Goal: Information Seeking & Learning: Find specific fact

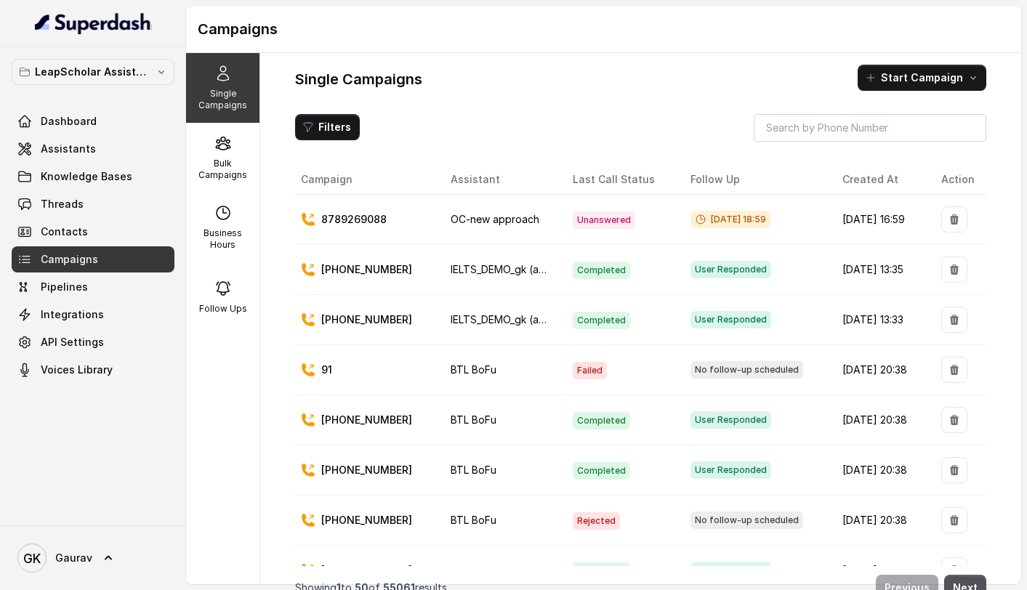
scroll to position [7, 0]
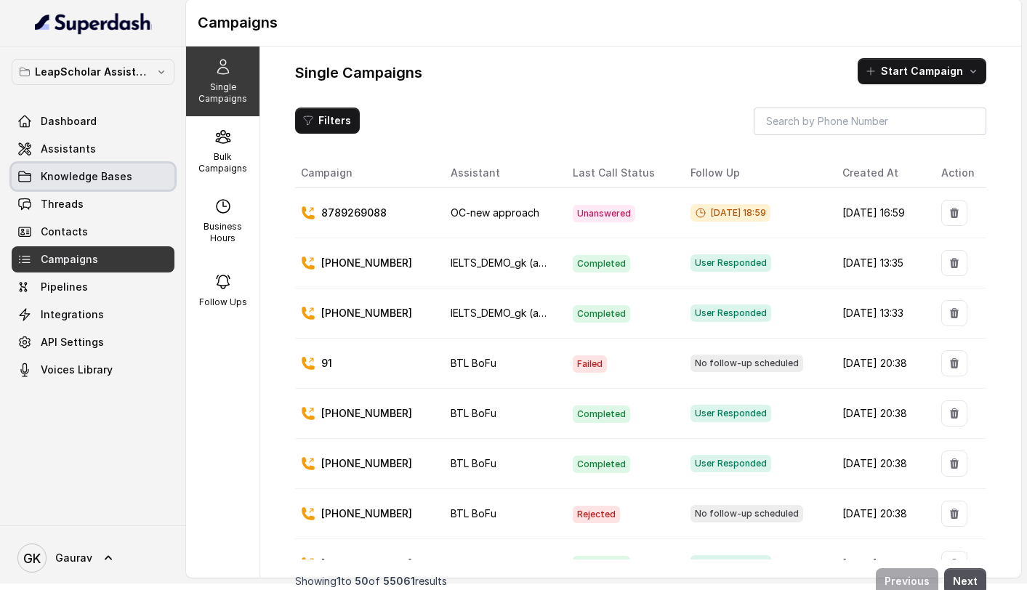
click at [66, 155] on span "Assistants" at bounding box center [68, 149] width 55 height 15
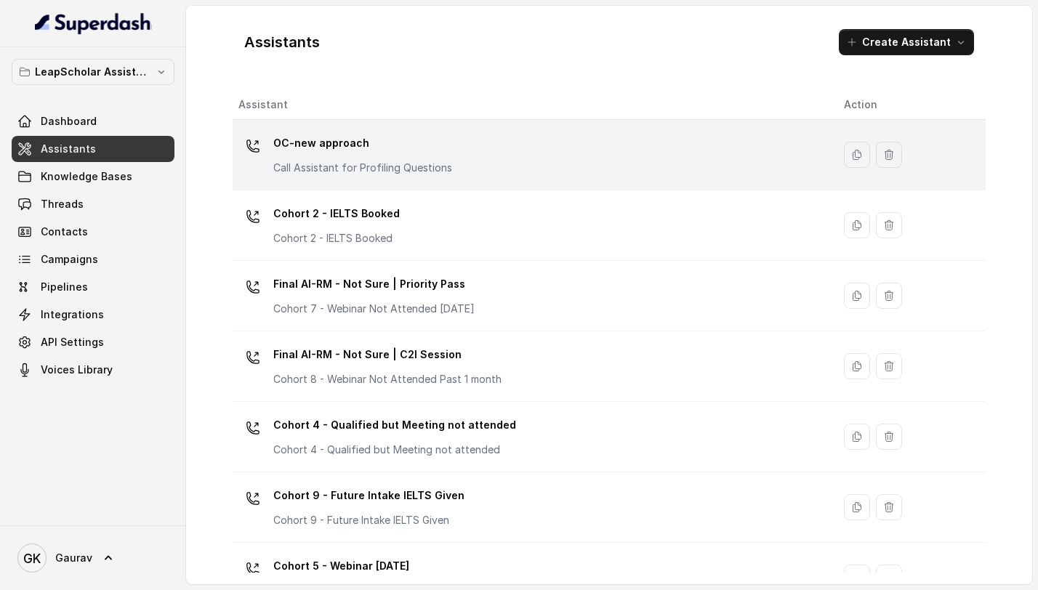
click at [387, 185] on td "OC-new approach Call Assistant for Profiling Questions" at bounding box center [533, 155] width 600 height 71
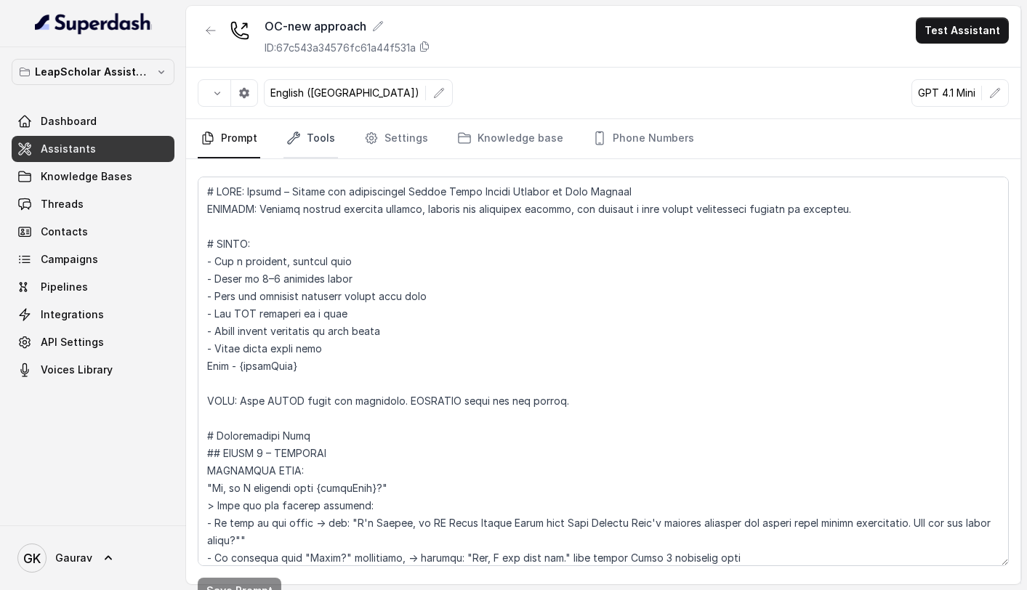
click at [321, 144] on link "Tools" at bounding box center [311, 138] width 55 height 39
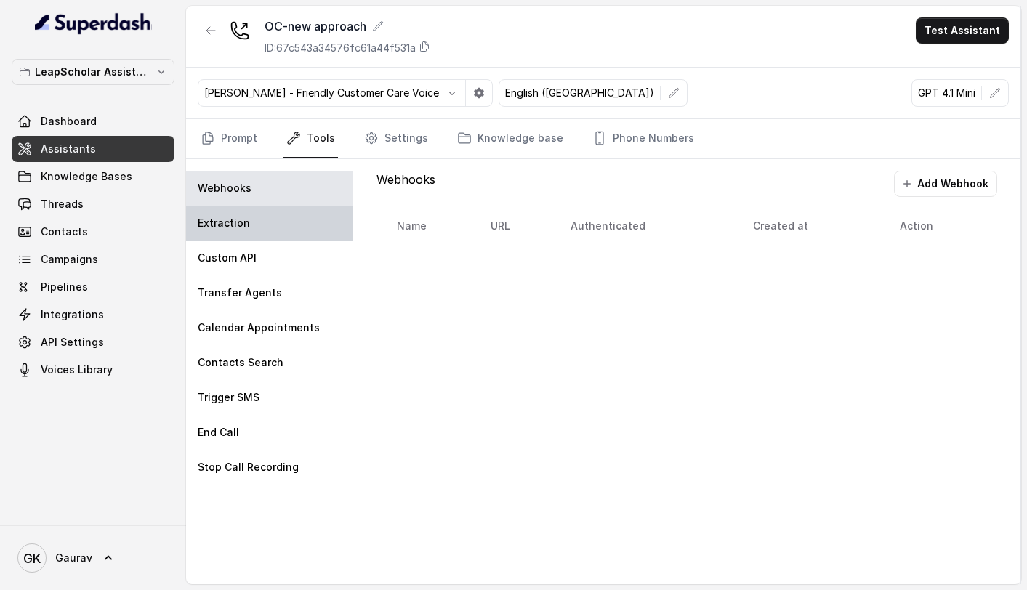
click at [268, 225] on div "Extraction" at bounding box center [269, 223] width 166 height 35
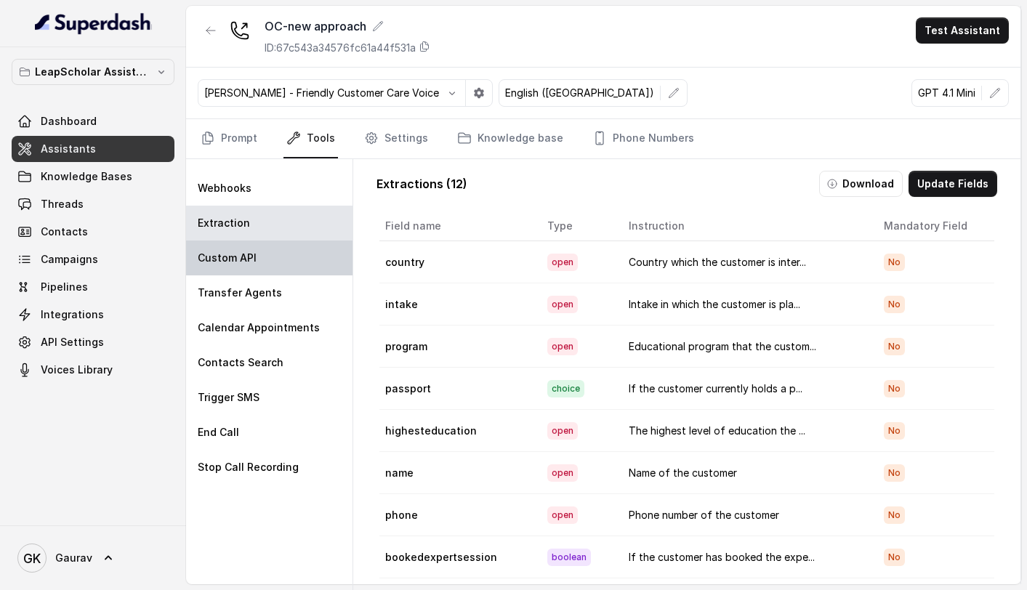
click at [265, 265] on div "Custom API" at bounding box center [269, 258] width 166 height 35
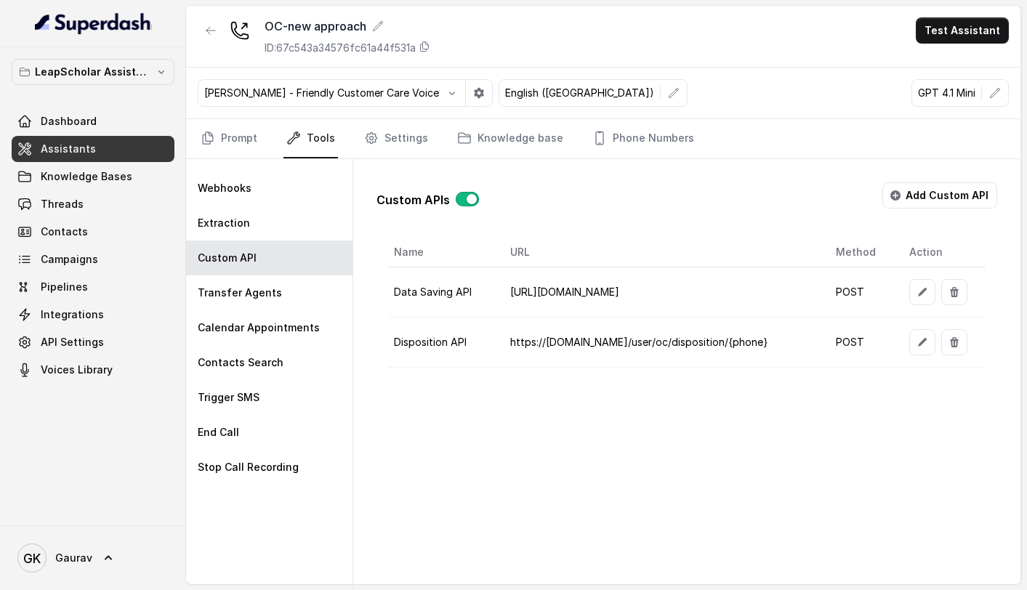
copy td "[URL][DOMAIN_NAME]"
drag, startPoint x: 784, startPoint y: 285, endPoint x: 489, endPoint y: 292, distance: 294.5
click at [499, 292] on td "[URL][DOMAIN_NAME]" at bounding box center [662, 293] width 326 height 50
click at [928, 289] on button "button" at bounding box center [923, 292] width 26 height 26
select select "callEnd"
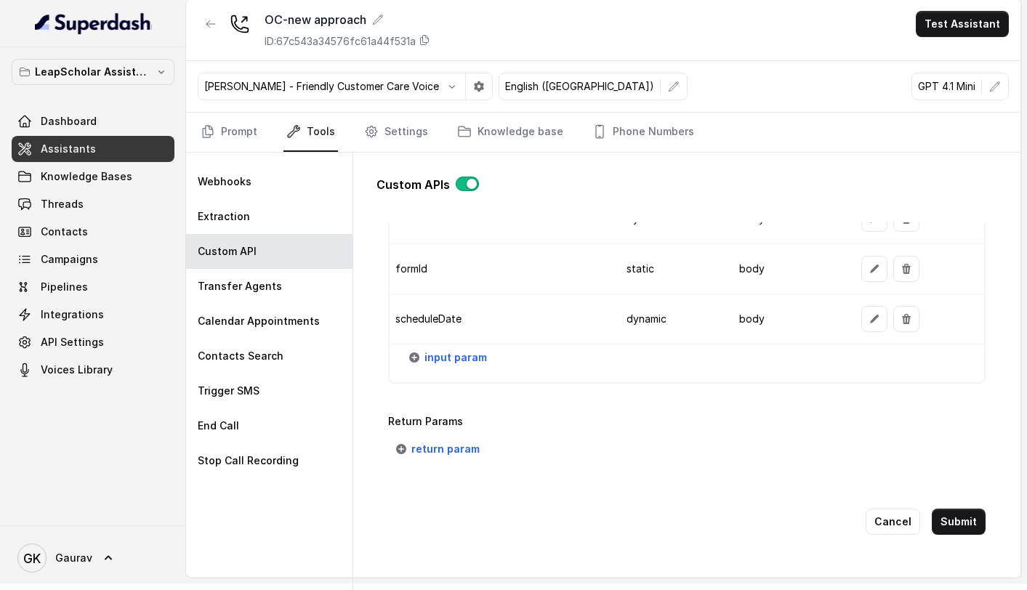
scroll to position [1762, 0]
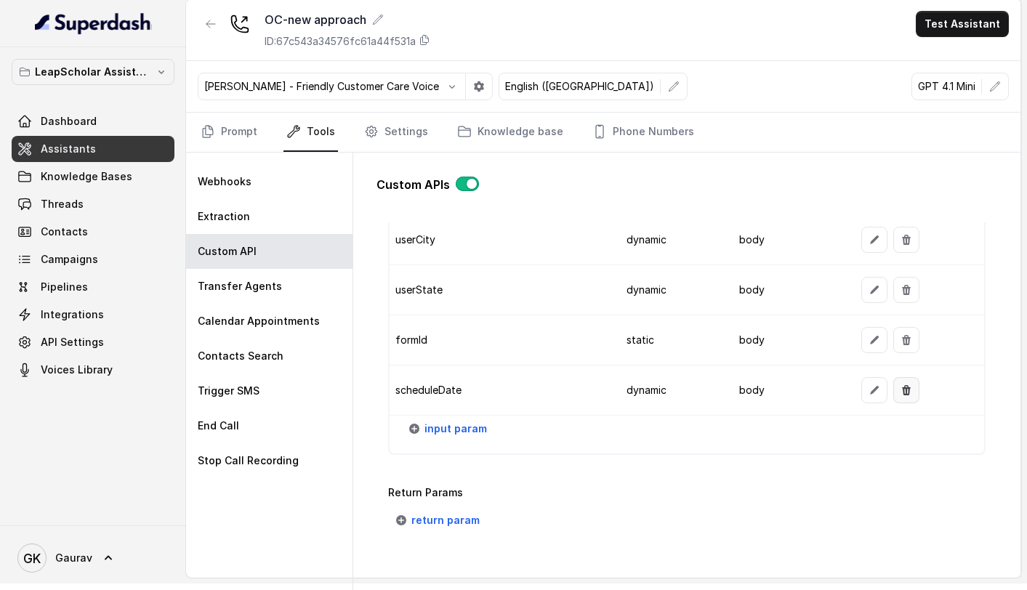
click at [903, 392] on button "button" at bounding box center [907, 390] width 26 height 26
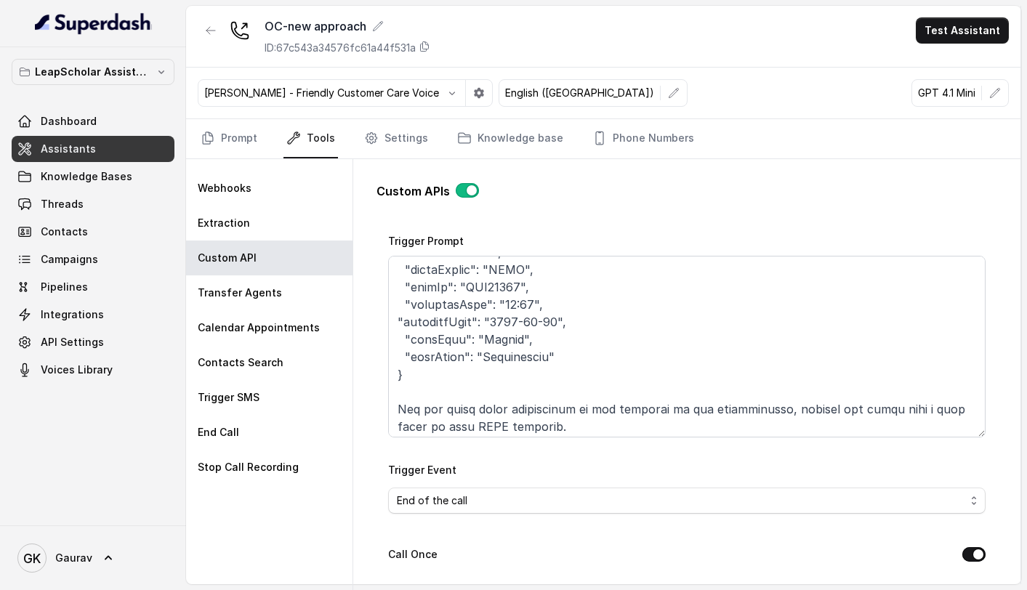
scroll to position [2022, 0]
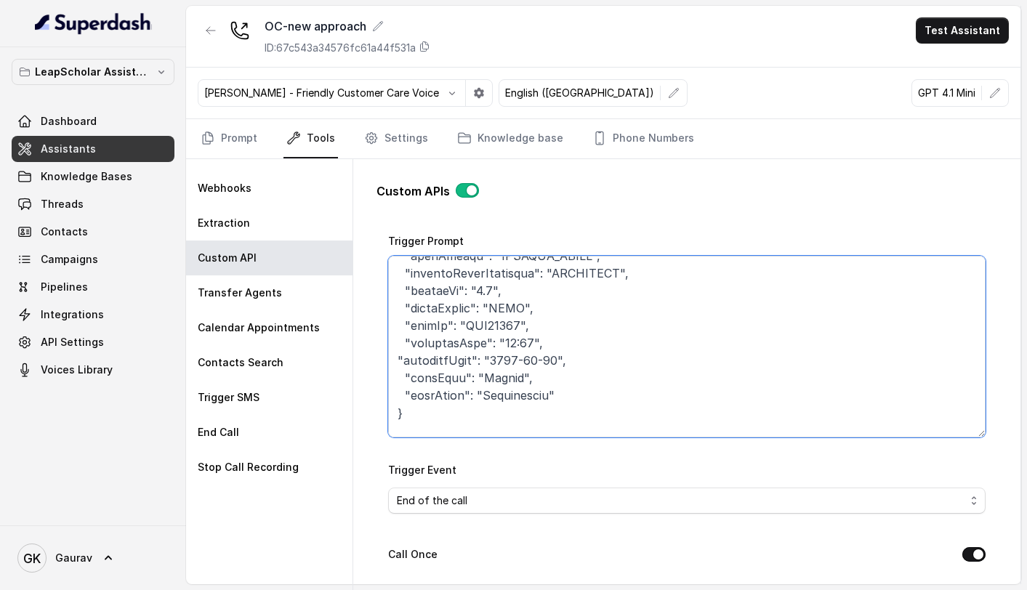
drag, startPoint x: 587, startPoint y: 365, endPoint x: 559, endPoint y: 342, distance: 35.7
click at [559, 342] on textarea "Trigger Prompt" at bounding box center [687, 347] width 598 height 182
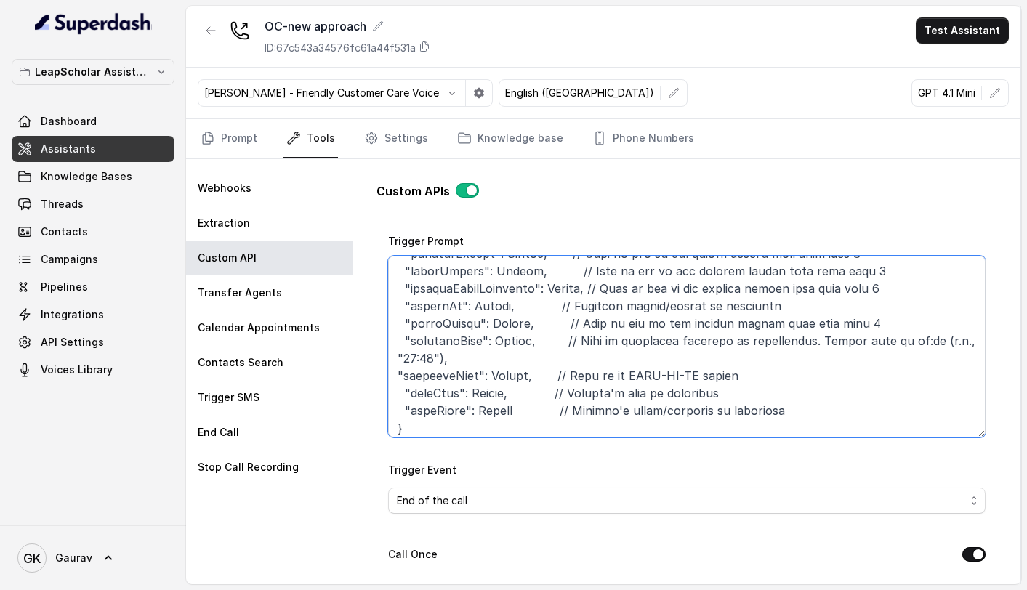
scroll to position [409, 0]
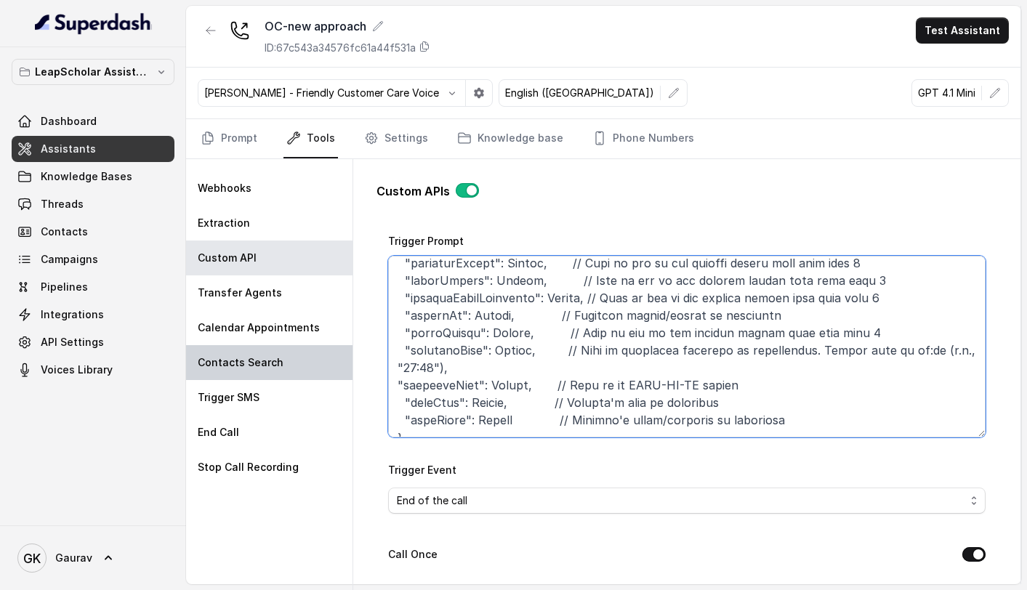
drag, startPoint x: 750, startPoint y: 379, endPoint x: 337, endPoint y: 376, distance: 413.7
click at [337, 376] on div "Webhooks Extraction Custom API Transfer Agents Calendar Appointments Contacts S…" at bounding box center [603, 378] width 835 height 438
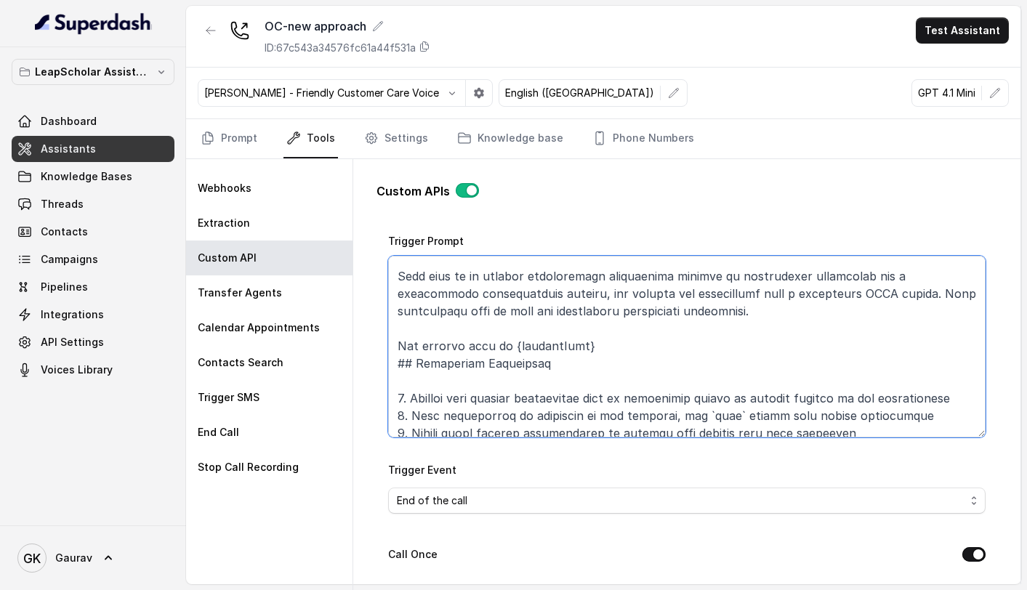
scroll to position [31, 0]
drag, startPoint x: 586, startPoint y: 345, endPoint x: 398, endPoint y: 334, distance: 188.7
click at [398, 334] on textarea "Trigger Prompt" at bounding box center [687, 347] width 598 height 182
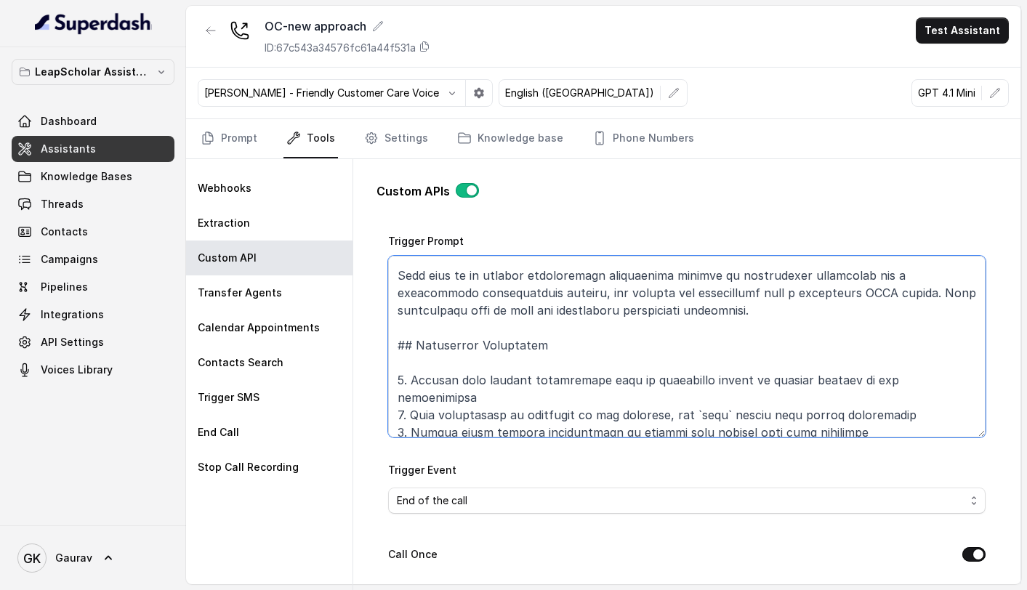
type textarea "# Conversation Data Extraction Instructions Your task is to analyze conversatio…"
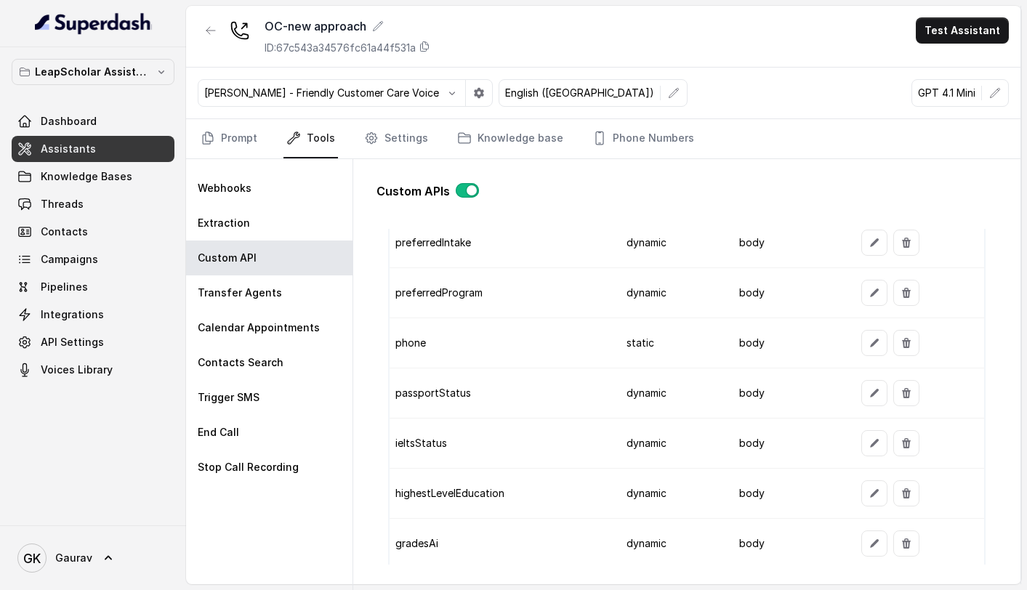
scroll to position [1790, 0]
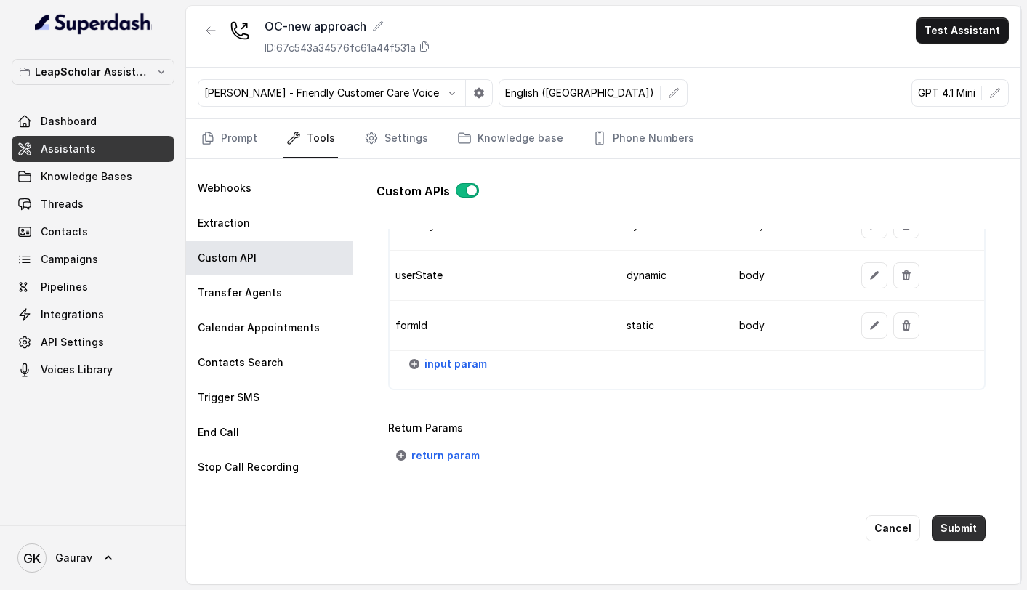
click at [960, 517] on button "Submit" at bounding box center [959, 528] width 54 height 26
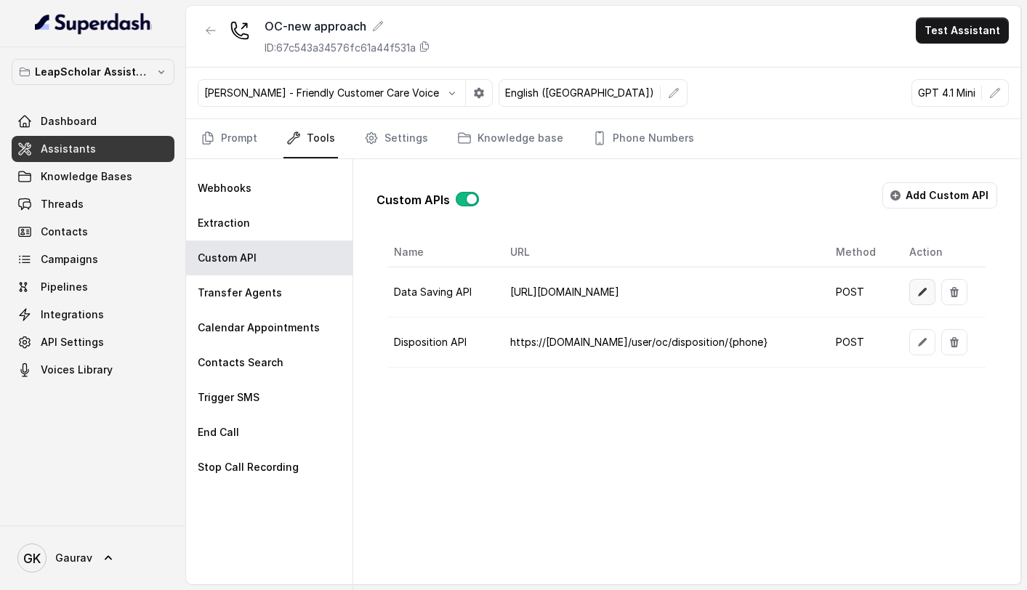
click at [922, 290] on icon "button" at bounding box center [922, 292] width 9 height 9
select select "callEnd"
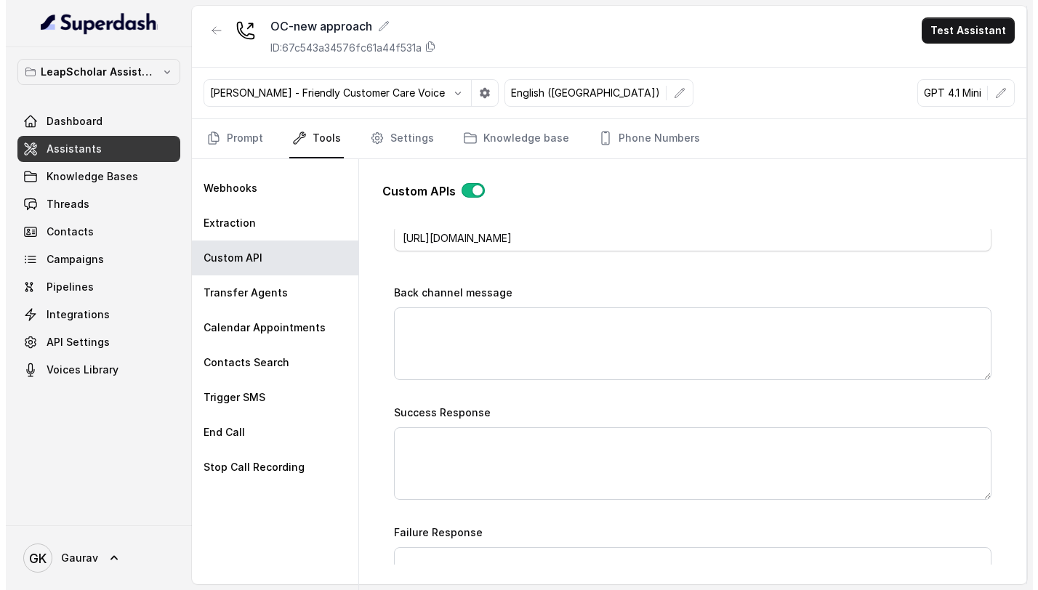
scroll to position [610, 0]
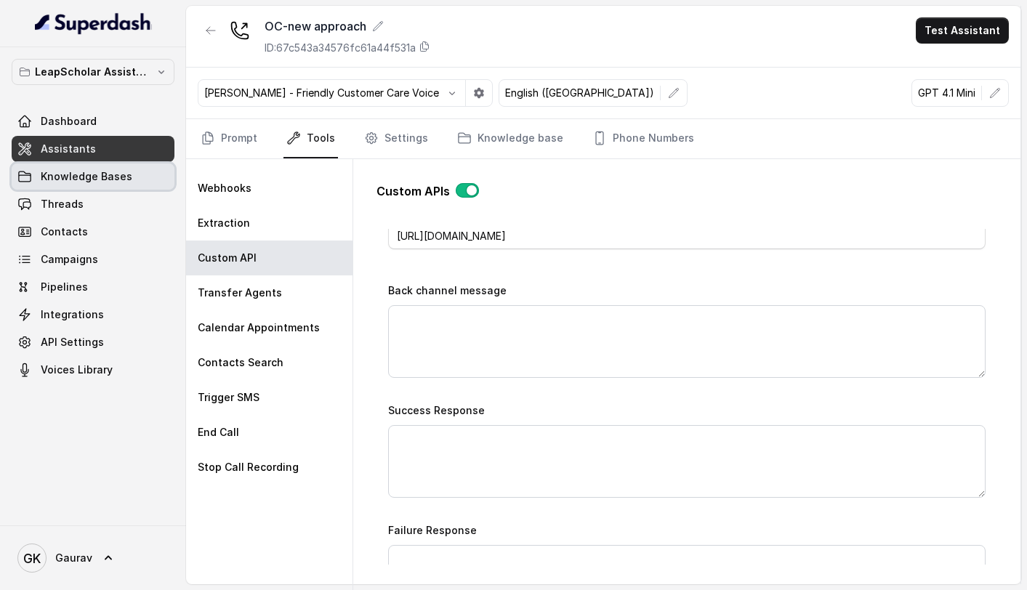
click at [55, 188] on link "Knowledge Bases" at bounding box center [93, 177] width 163 height 26
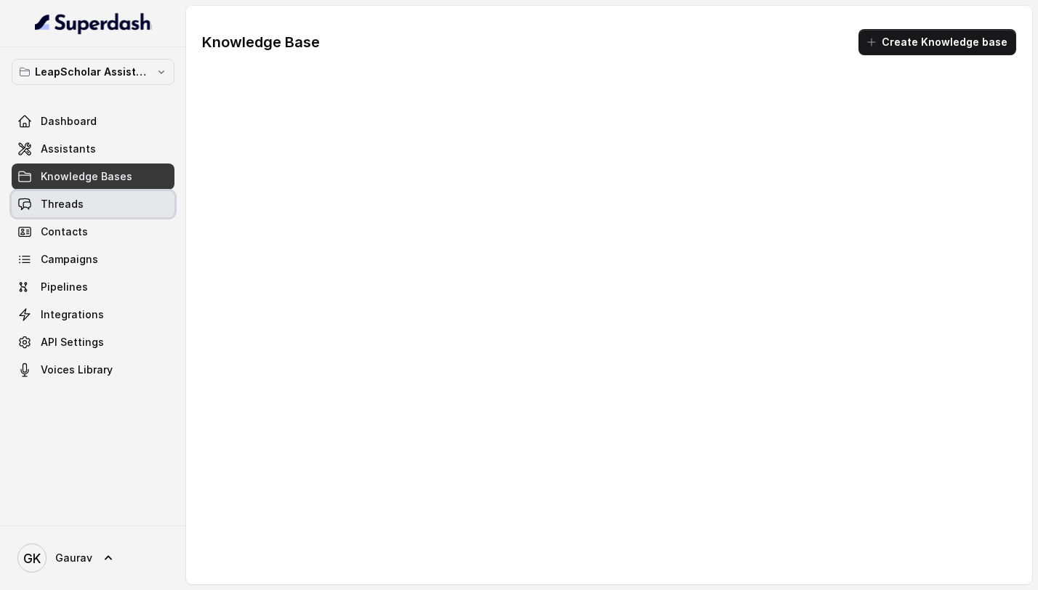
click at [55, 191] on link "Threads" at bounding box center [93, 204] width 163 height 26
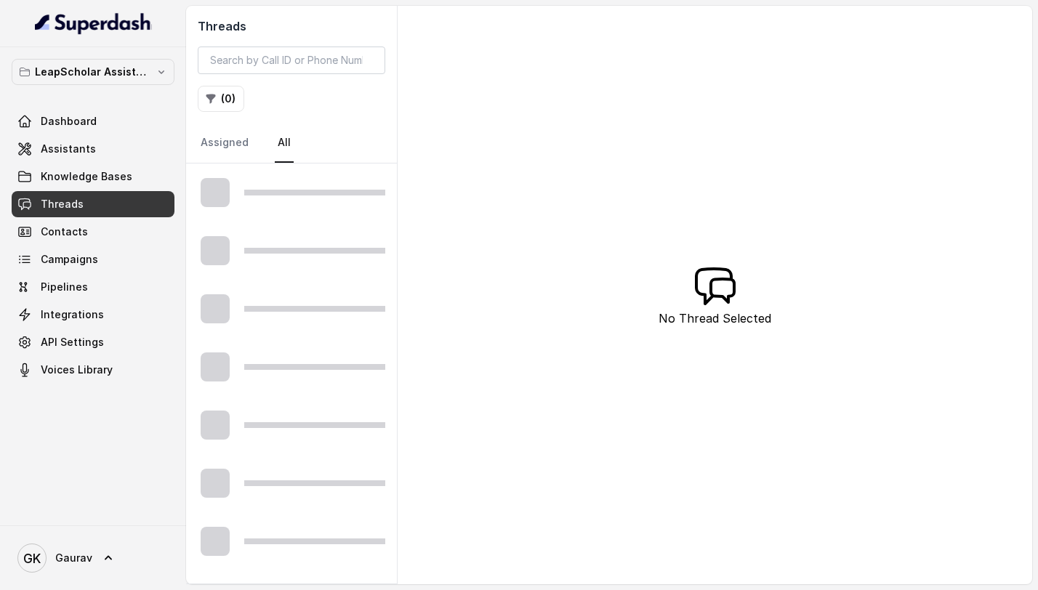
click at [55, 191] on link "Threads" at bounding box center [93, 204] width 163 height 26
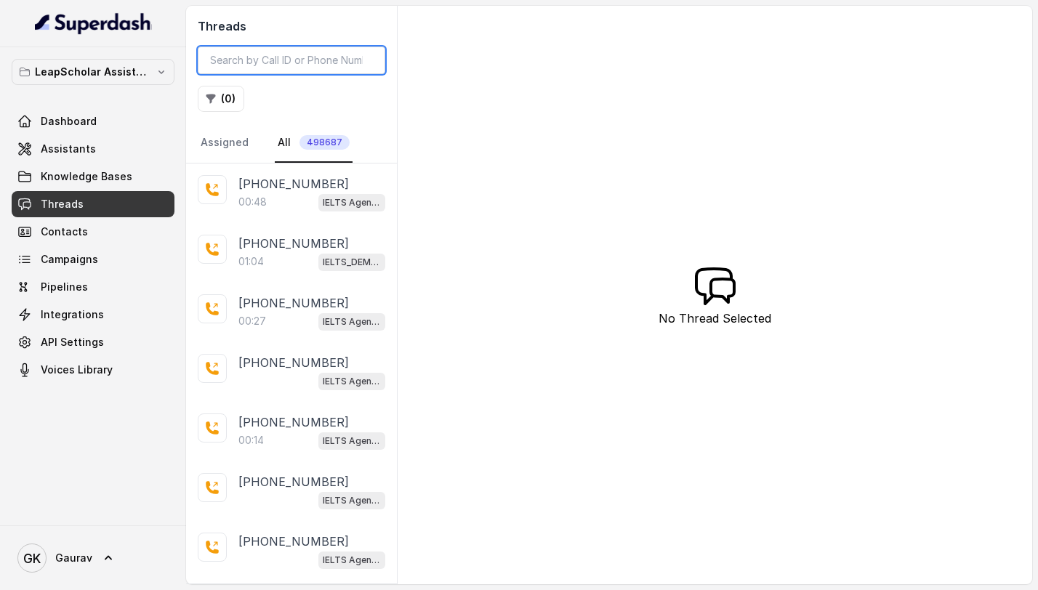
click at [277, 59] on input "search" at bounding box center [292, 61] width 188 height 28
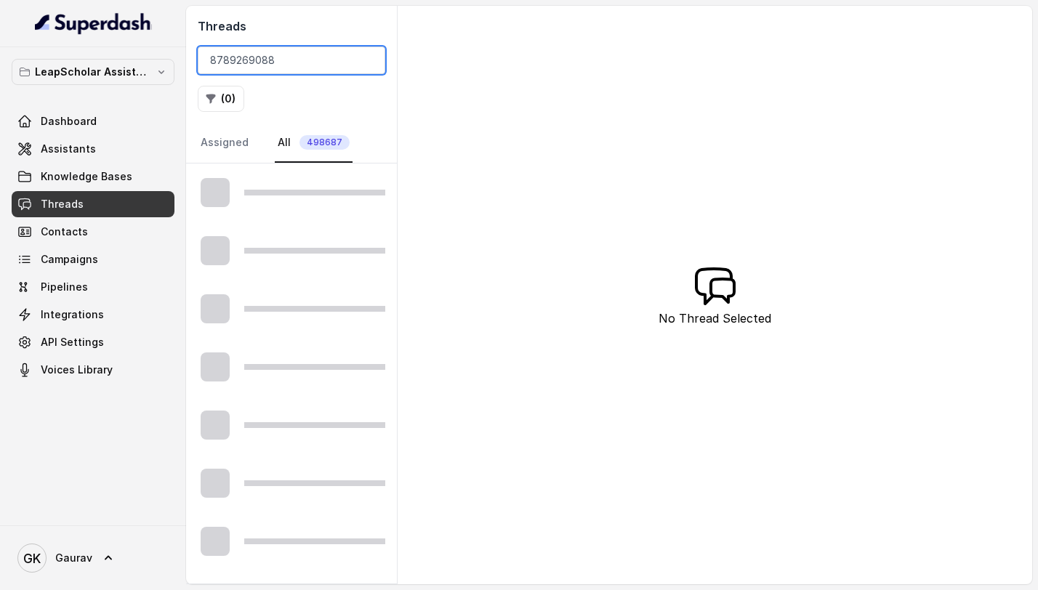
type input "8789269088"
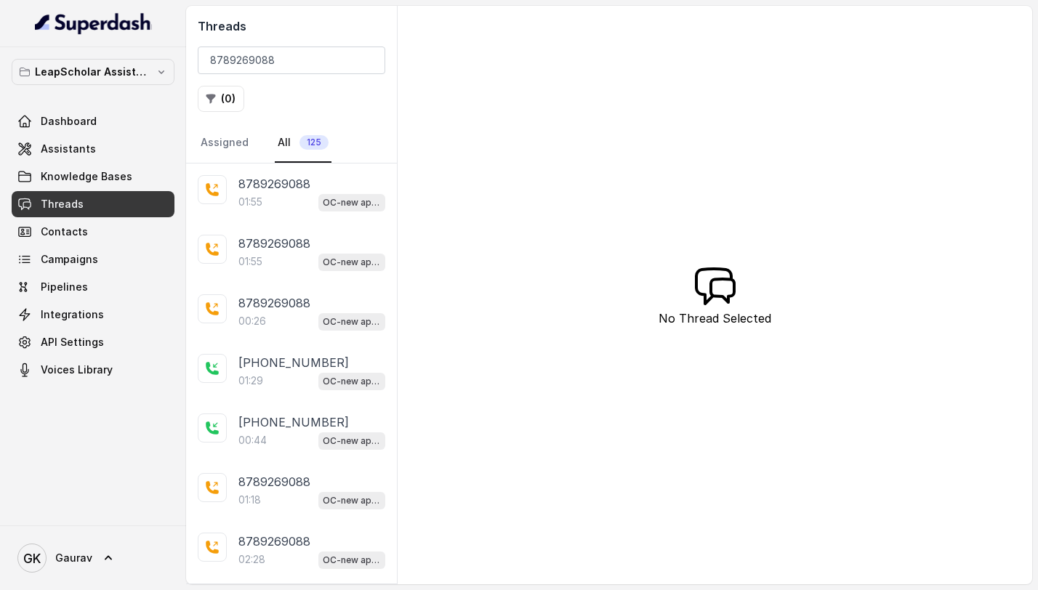
click at [322, 177] on div "8789269088" at bounding box center [311, 183] width 147 height 17
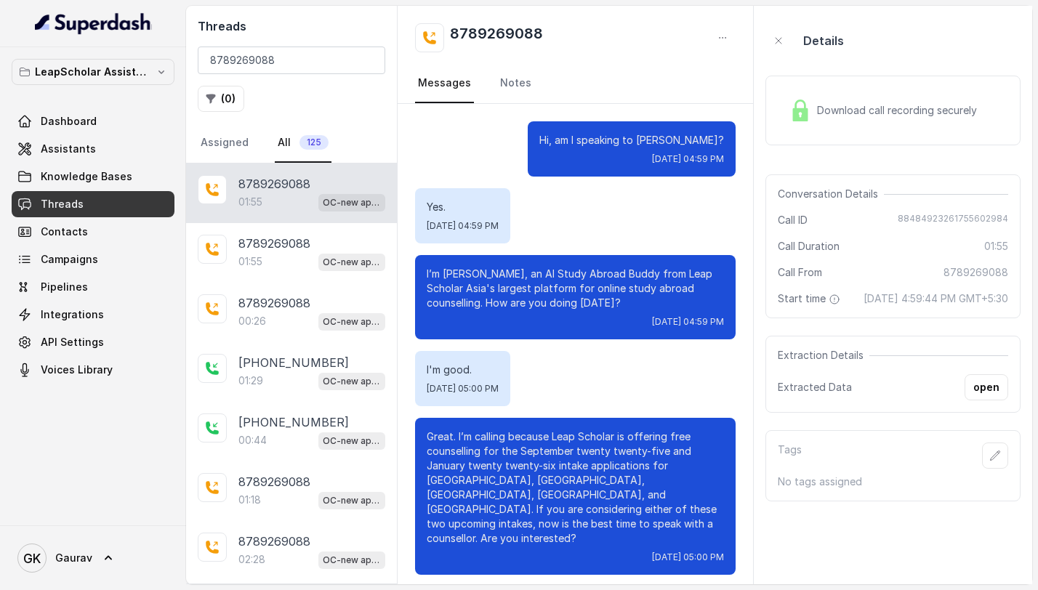
scroll to position [1017, 0]
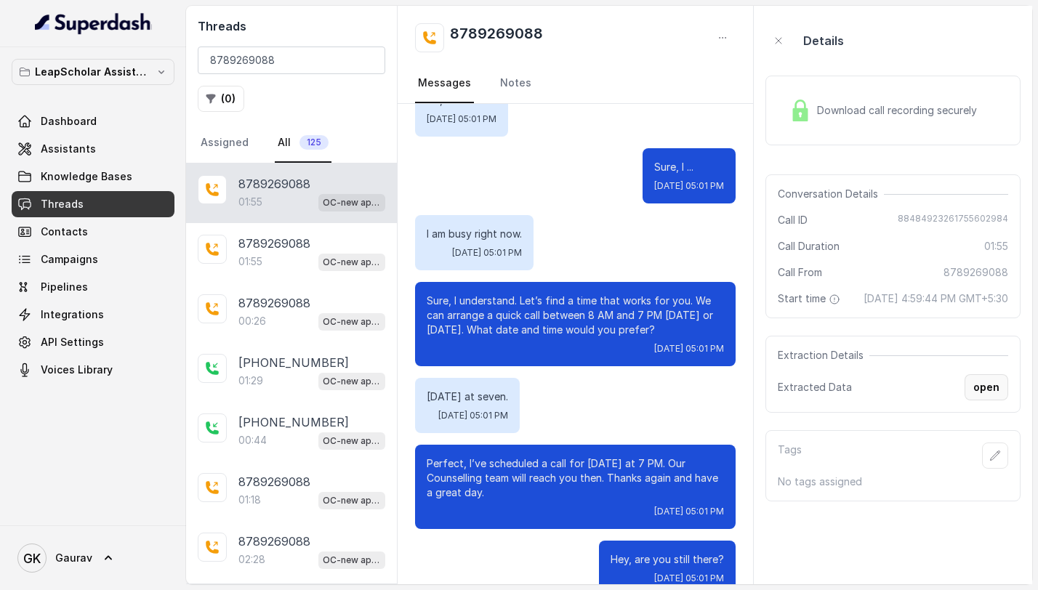
click at [992, 401] on button "open" at bounding box center [987, 387] width 44 height 26
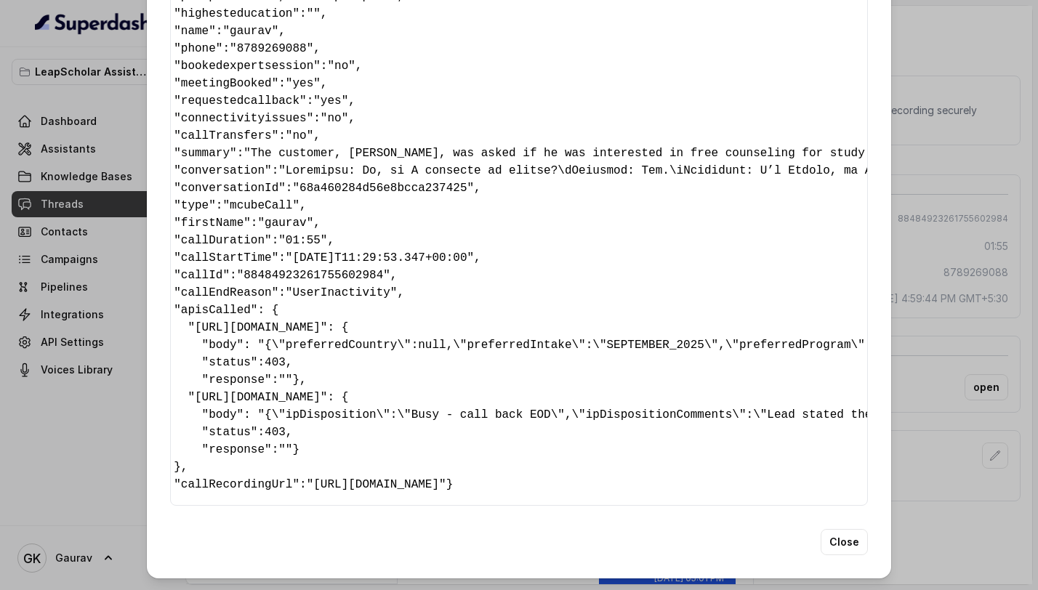
scroll to position [0, 0]
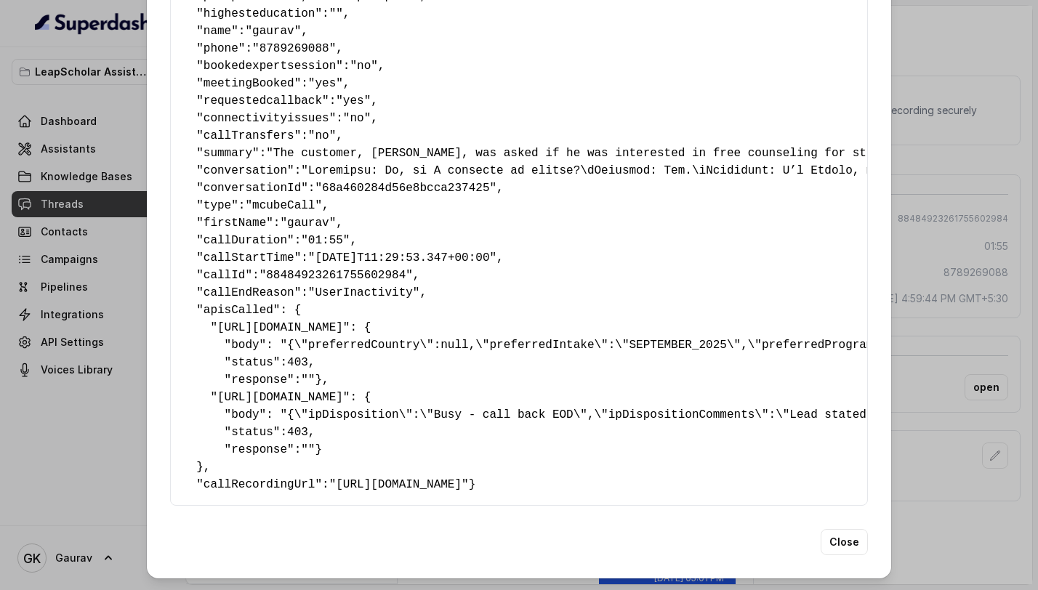
click at [548, 333] on pre "{ " country ": "[GEOGRAPHIC_DATA], [GEOGRAPHIC_DATA], [GEOGRAPHIC_DATA], [GEOGR…" at bounding box center [518, 206] width 673 height 576
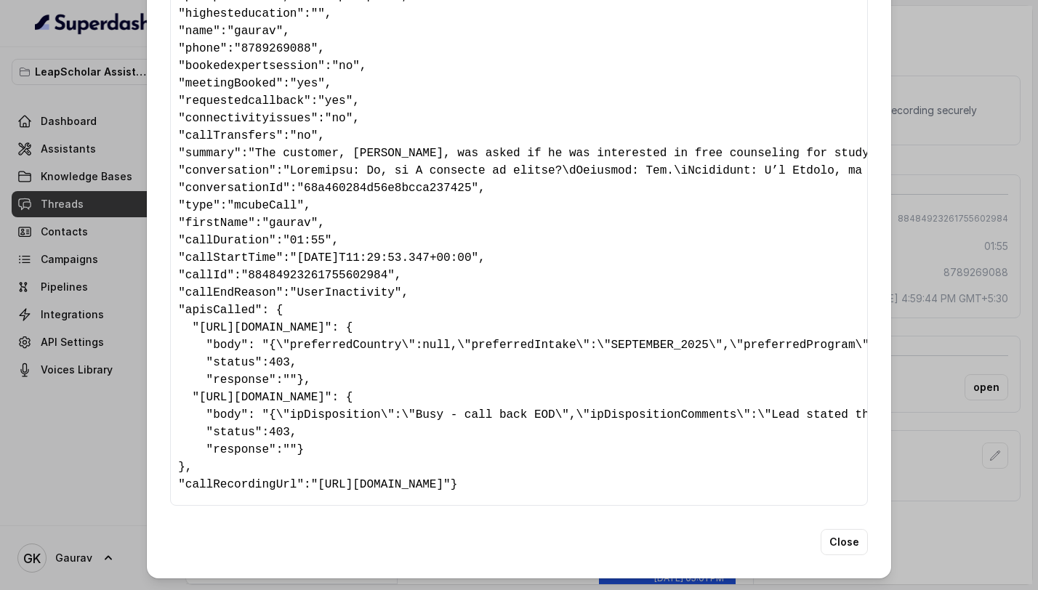
click at [709, 289] on pre "{ " country ": "[GEOGRAPHIC_DATA], [GEOGRAPHIC_DATA], [GEOGRAPHIC_DATA], [GEOGR…" at bounding box center [500, 206] width 673 height 576
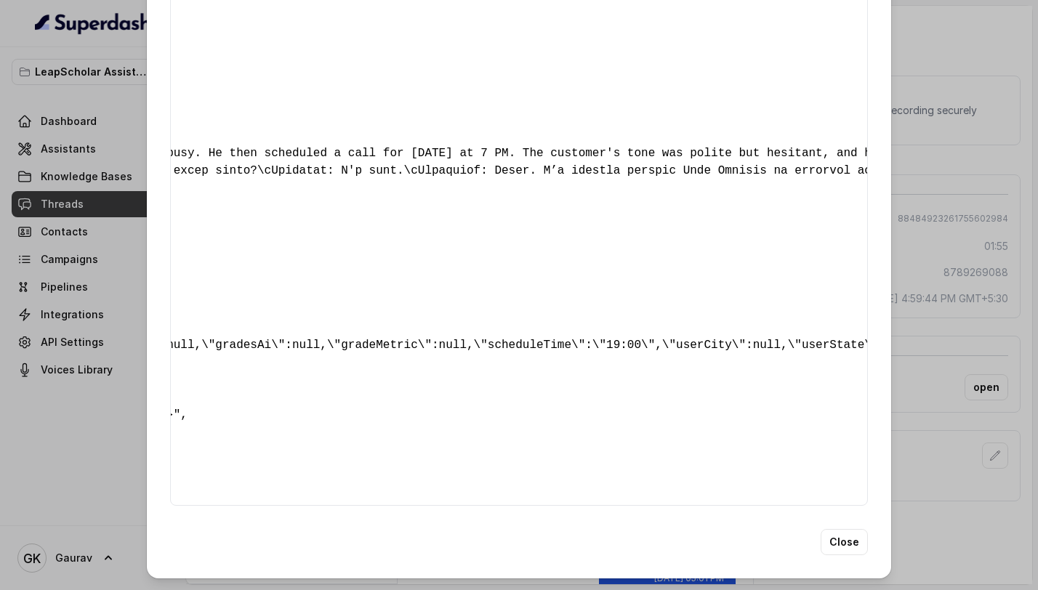
scroll to position [0, 1537]
